Goal: Task Accomplishment & Management: Complete application form

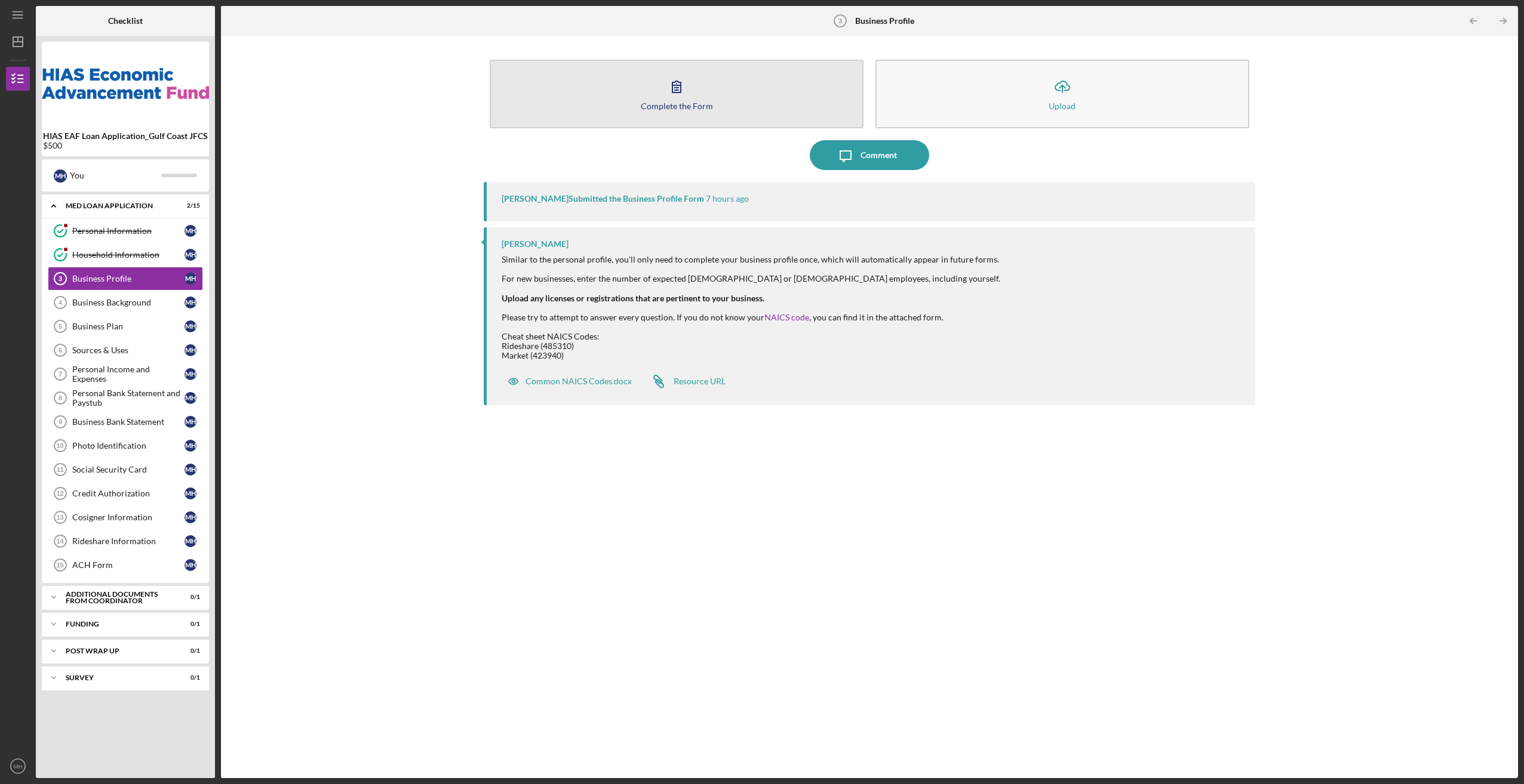
click at [679, 89] on icon "button" at bounding box center [676, 86] width 30 height 30
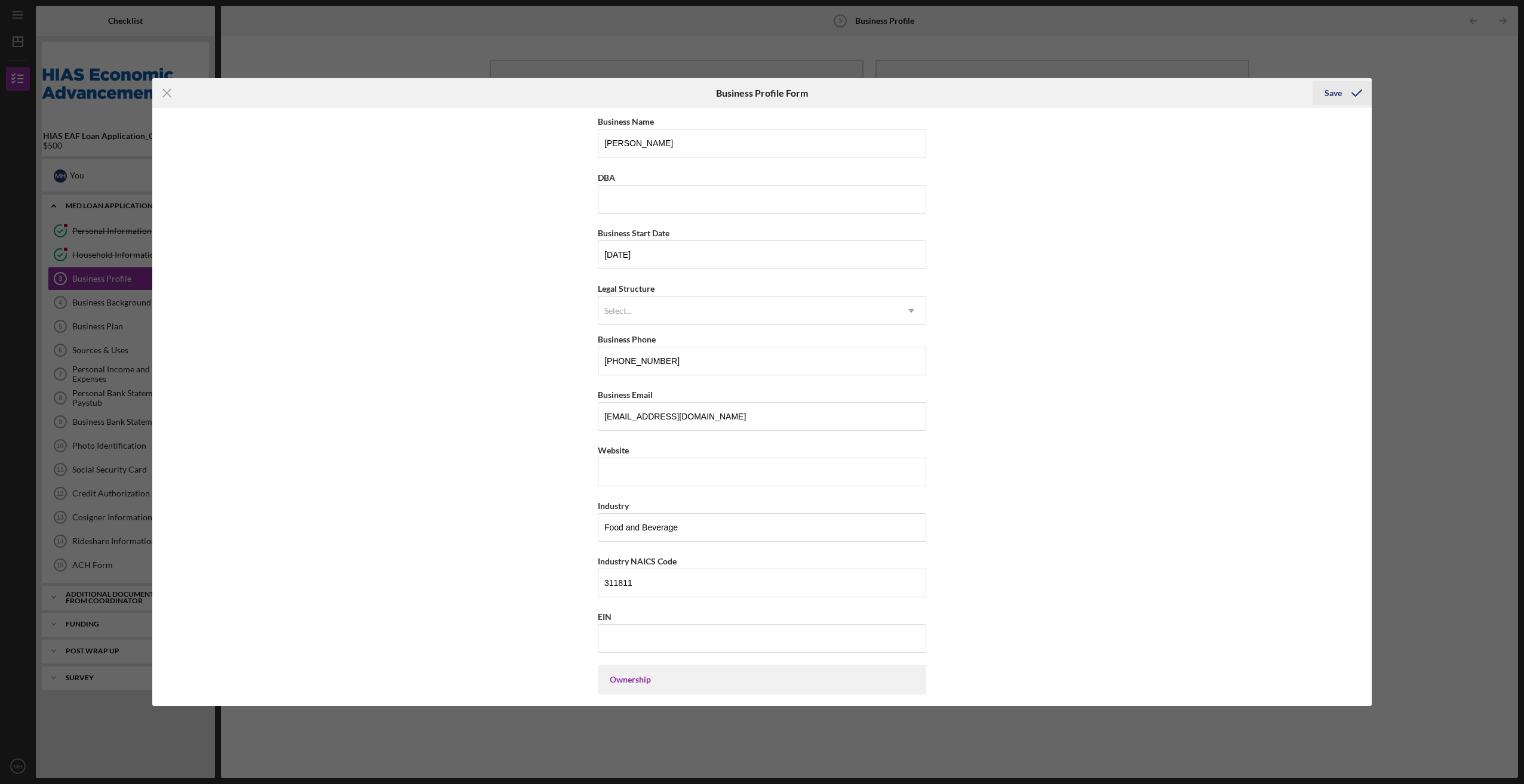
click at [1355, 93] on icon "submit" at bounding box center [1356, 92] width 30 height 30
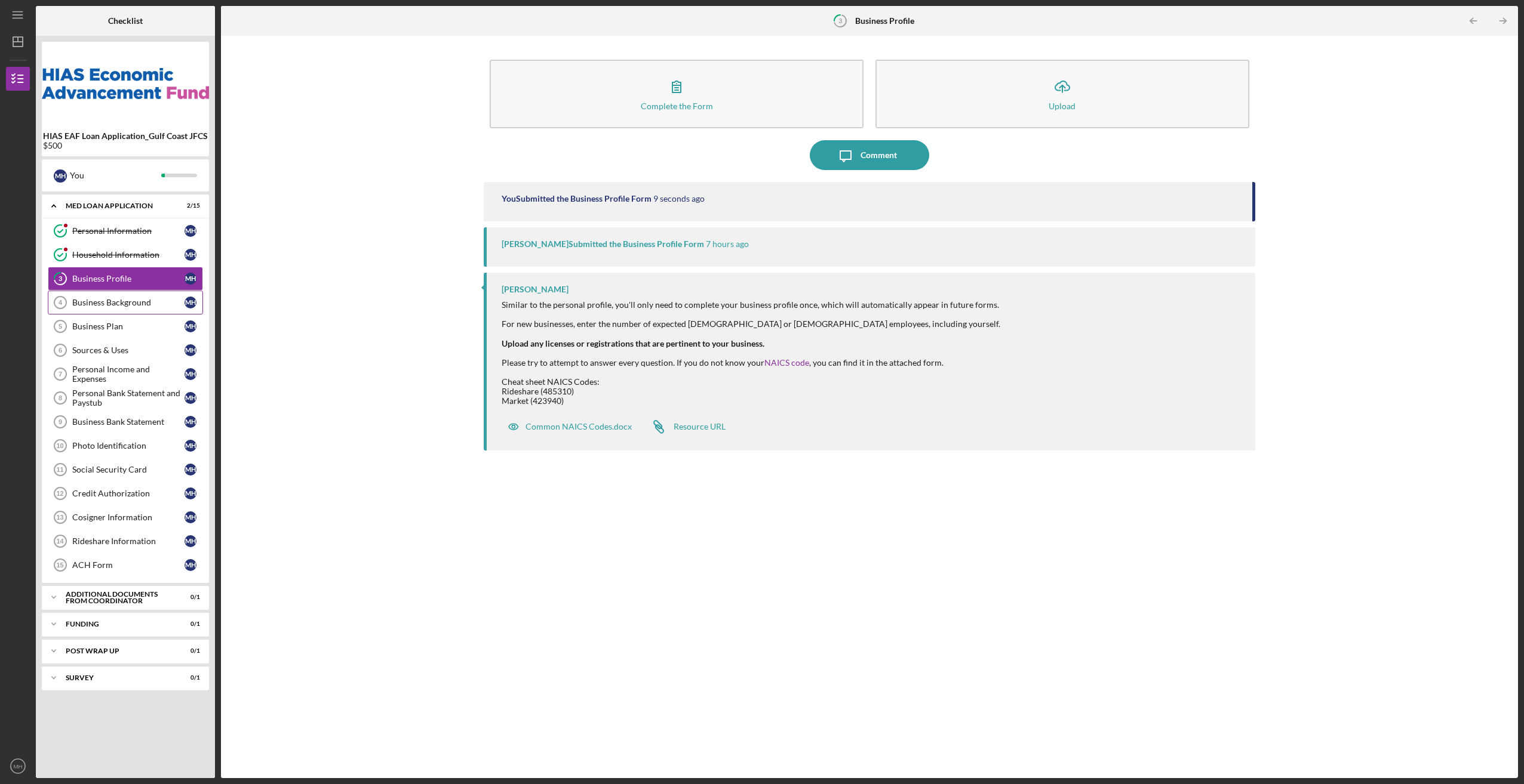
click at [102, 298] on div "Business Background" at bounding box center [127, 303] width 112 height 10
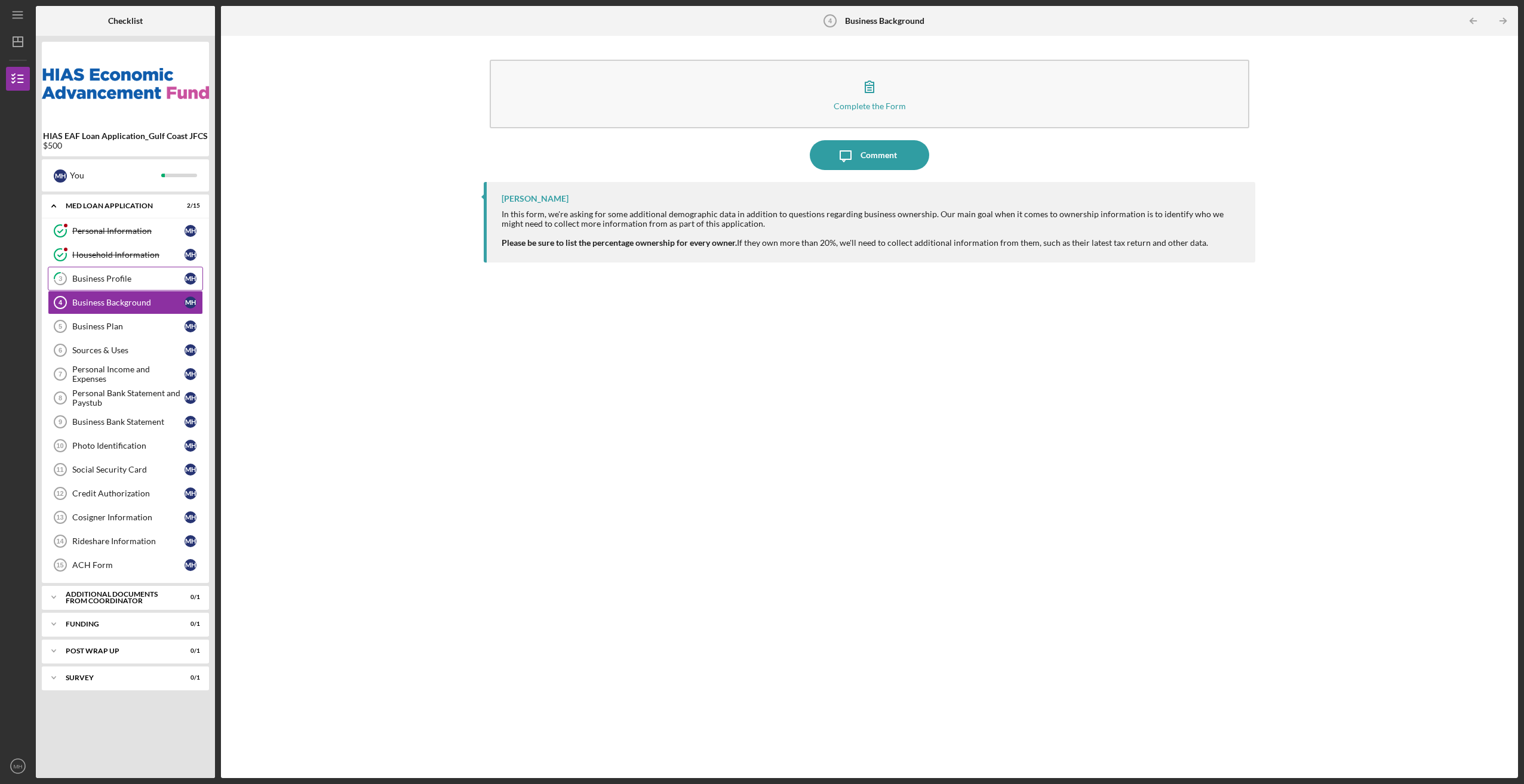
click at [104, 278] on div "Business Profile" at bounding box center [127, 279] width 112 height 10
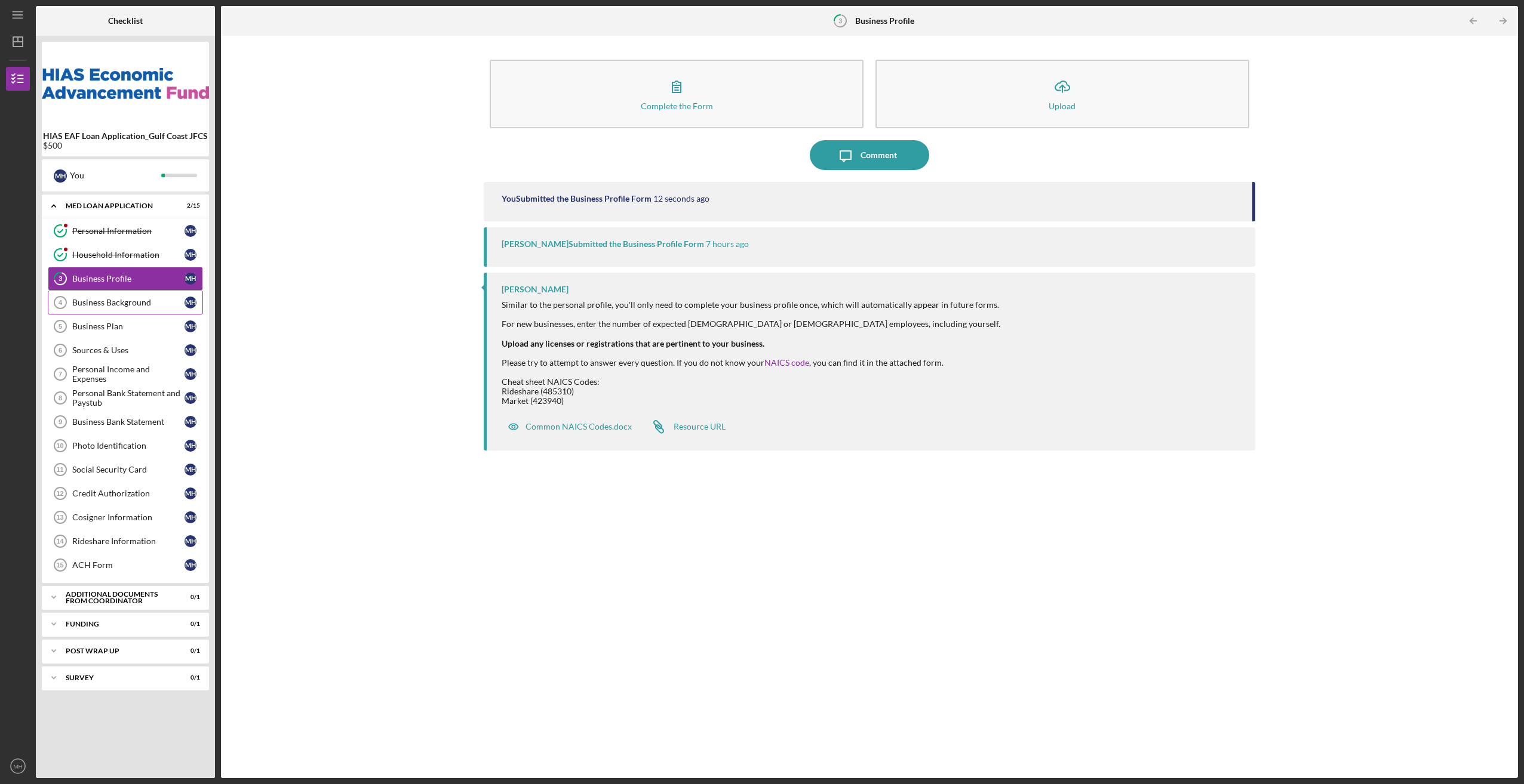
click at [101, 301] on div "Business Background" at bounding box center [127, 303] width 112 height 10
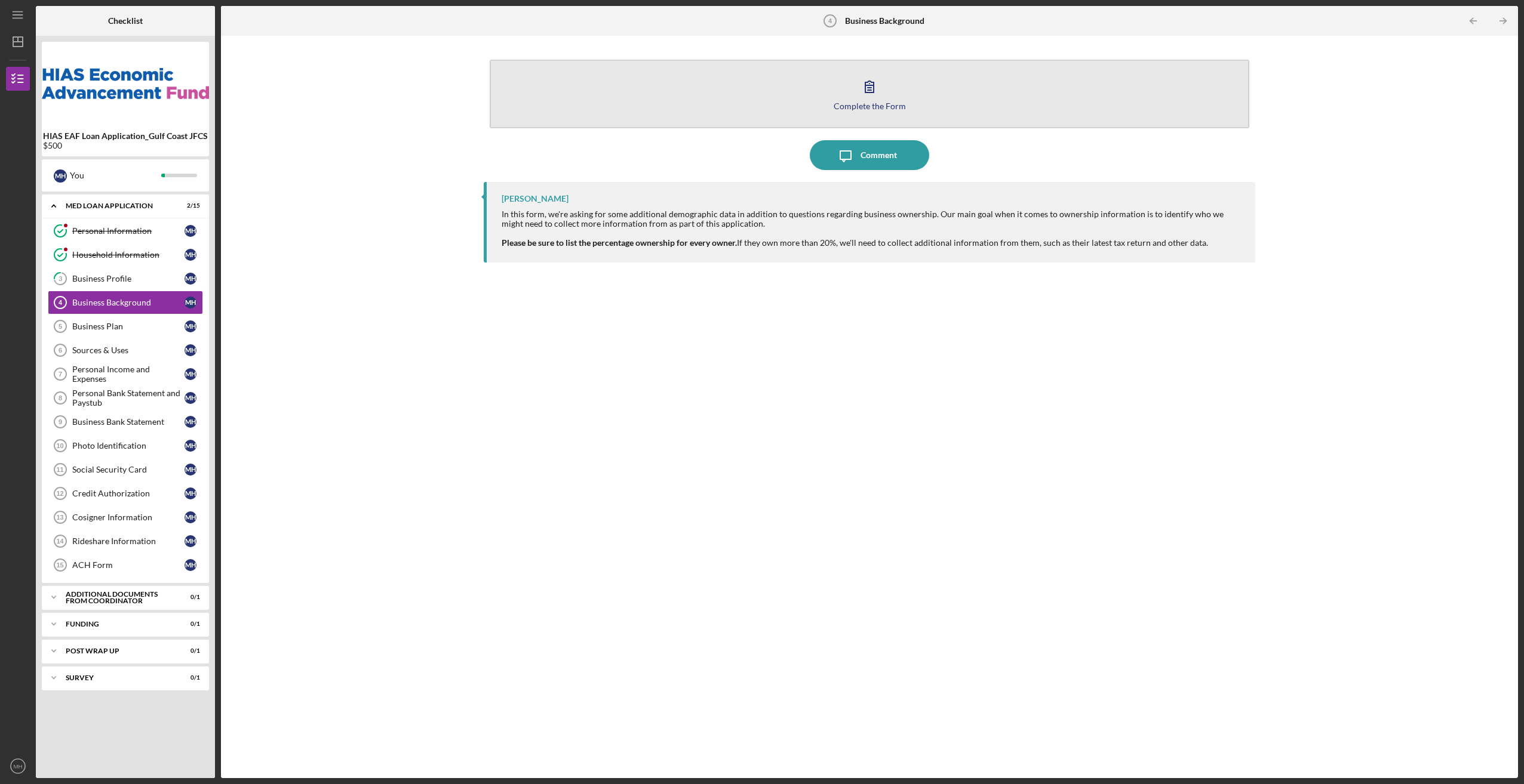
click at [874, 87] on icon "button" at bounding box center [869, 86] width 30 height 30
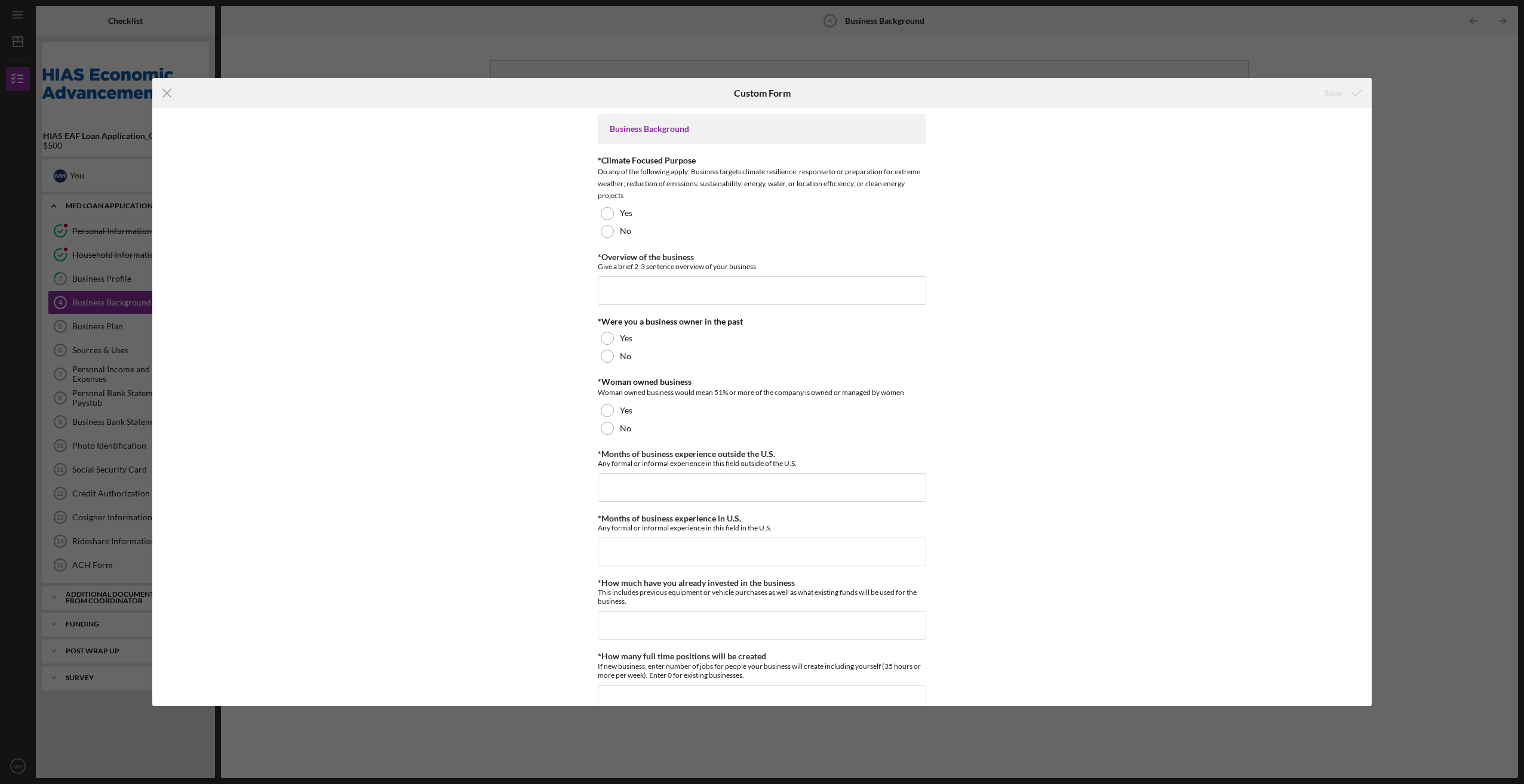
click at [1401, 338] on div "Icon/Menu Close Custom Form Save Business Background *Climate Focused Purpose D…" at bounding box center [762, 392] width 1524 height 784
click at [165, 90] on icon "Icon/Menu Close" at bounding box center [167, 92] width 30 height 30
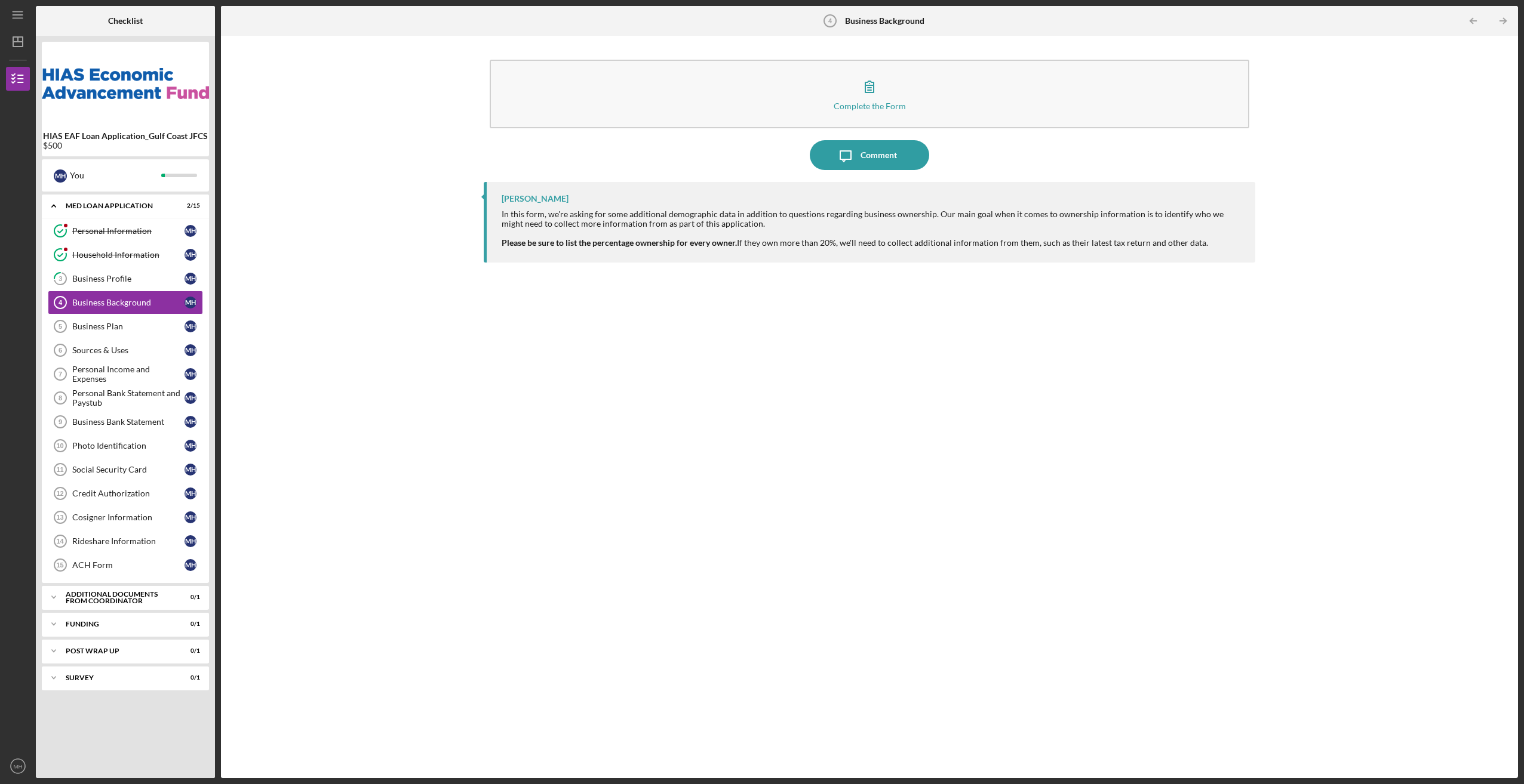
click at [867, 556] on div "[PERSON_NAME] In this form, we're asking for some additional demographic data i…" at bounding box center [869, 470] width 771 height 578
click at [480, 544] on div "Complete the Form Form Icon/Message Comment [PERSON_NAME] In this form, we're a…" at bounding box center [869, 407] width 1285 height 731
